Goal: Task Accomplishment & Management: Manage account settings

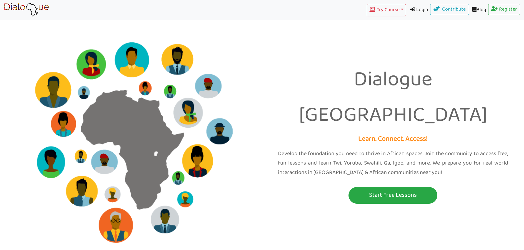
click at [417, 10] on link "Login" at bounding box center [418, 10] width 24 height 12
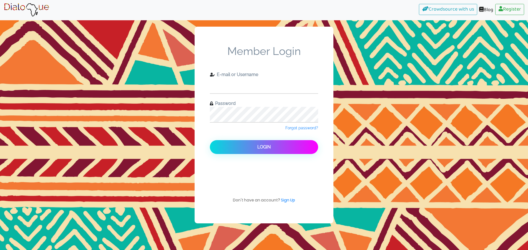
type input "[PERSON_NAME][EMAIL_ADDRESS][DOMAIN_NAME]"
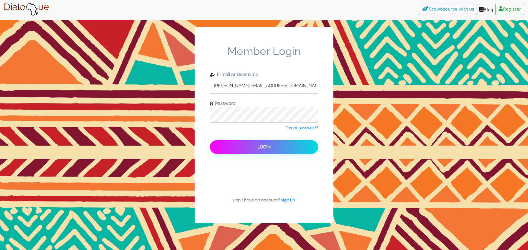
click at [260, 141] on button "Login" at bounding box center [264, 147] width 108 height 14
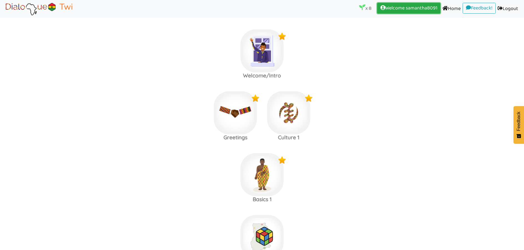
click at [432, 11] on link "Welcome samantha8091 (current)" at bounding box center [408, 8] width 63 height 11
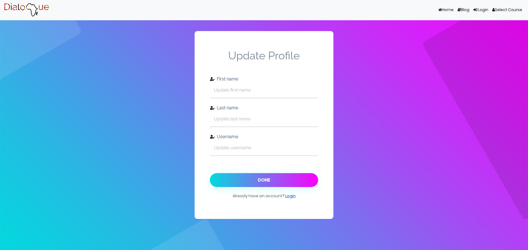
click at [290, 194] on link "Login" at bounding box center [290, 196] width 10 height 6
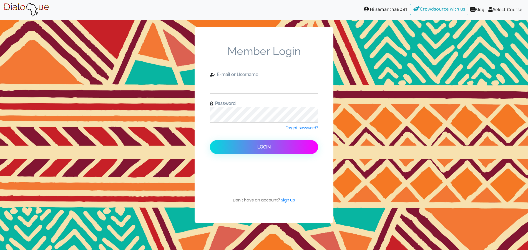
type input "samantha@danielsleisuretravel.com"
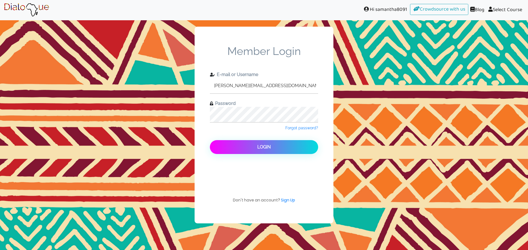
click at [273, 146] on button "Login" at bounding box center [264, 147] width 108 height 14
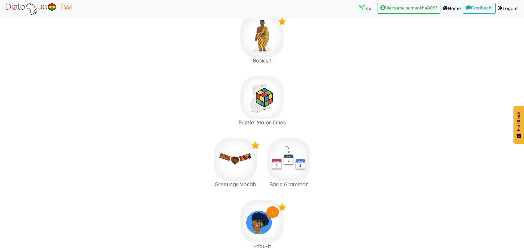
scroll to position [305, 0]
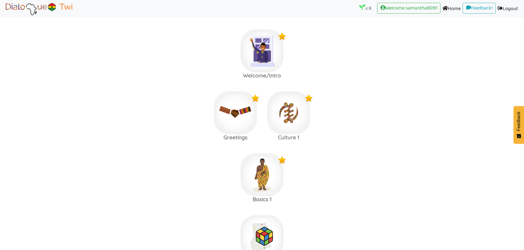
click at [359, 6] on icon at bounding box center [362, 7] width 6 height 6
click at [363, 9] on p "x 8" at bounding box center [365, 8] width 12 height 8
click at [448, 8] on link "Home (current)" at bounding box center [451, 9] width 22 height 12
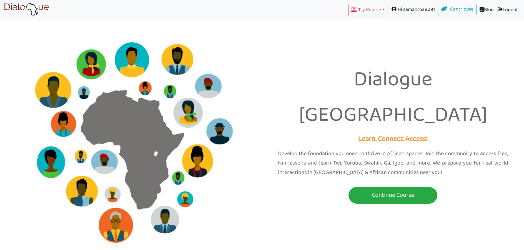
click at [391, 10] on span at bounding box center [394, 8] width 6 height 5
click at [413, 9] on span "Hi samantha8091" at bounding box center [412, 9] width 50 height 11
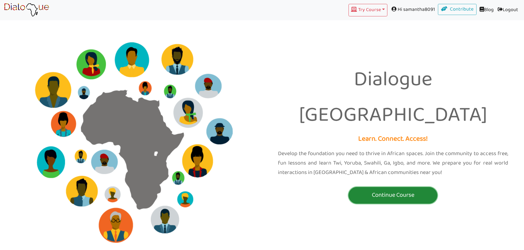
click at [386, 190] on p "Continue Course" at bounding box center [393, 195] width 86 height 10
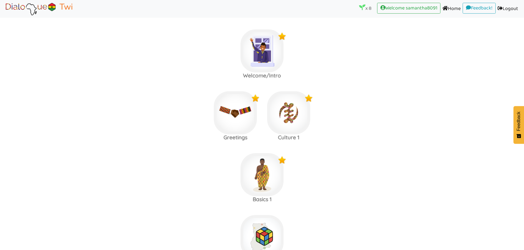
click at [4, 16] on area at bounding box center [4, 16] width 0 height 0
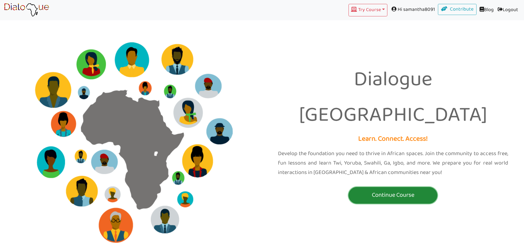
click at [368, 190] on p "Continue Course" at bounding box center [393, 195] width 86 height 10
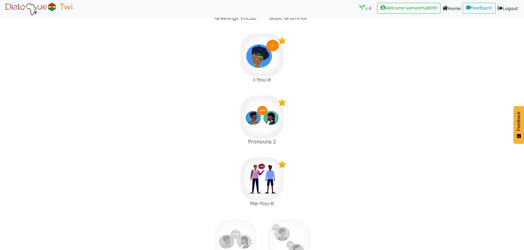
scroll to position [388, 0]
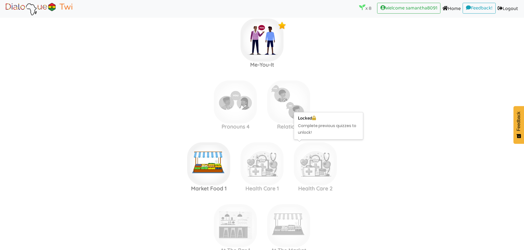
scroll to position [527, 0]
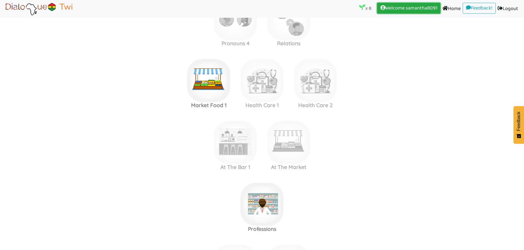
click at [397, 7] on link "Welcome samantha8091 (current)" at bounding box center [408, 8] width 63 height 11
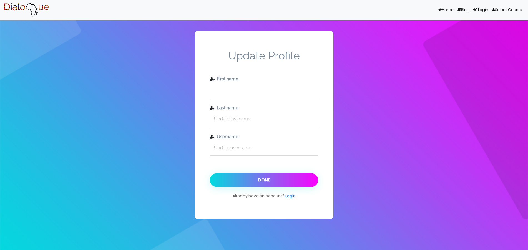
click at [234, 93] on input "text" at bounding box center [264, 89] width 108 height 15
type input "[PERSON_NAME]"
click at [240, 119] on input "text" at bounding box center [264, 118] width 108 height 15
type input "[PERSON_NAME]"
click at [246, 148] on input "text" at bounding box center [264, 147] width 108 height 15
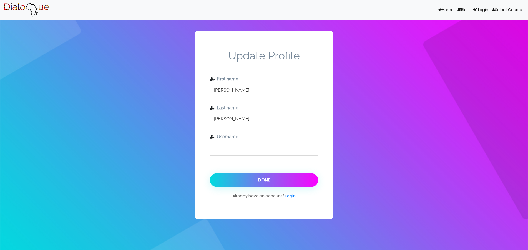
type input "wnbaorbust"
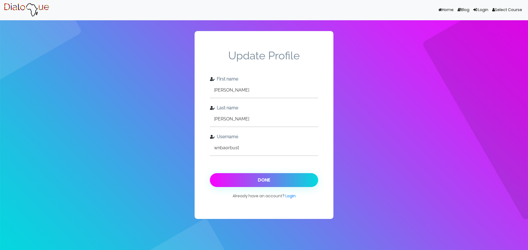
click at [258, 179] on button "Done" at bounding box center [264, 180] width 108 height 14
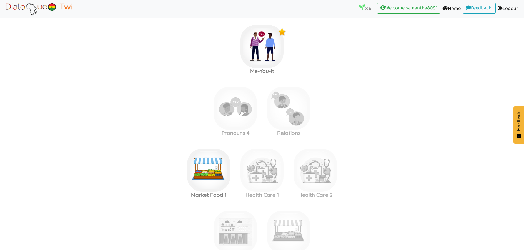
scroll to position [527, 0]
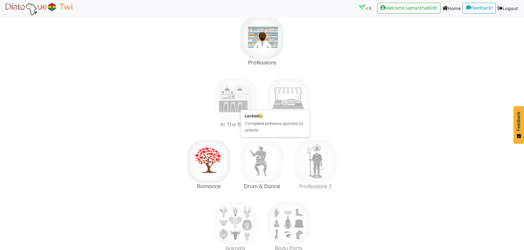
scroll to position [721, 0]
